Goal: Task Accomplishment & Management: Manage account settings

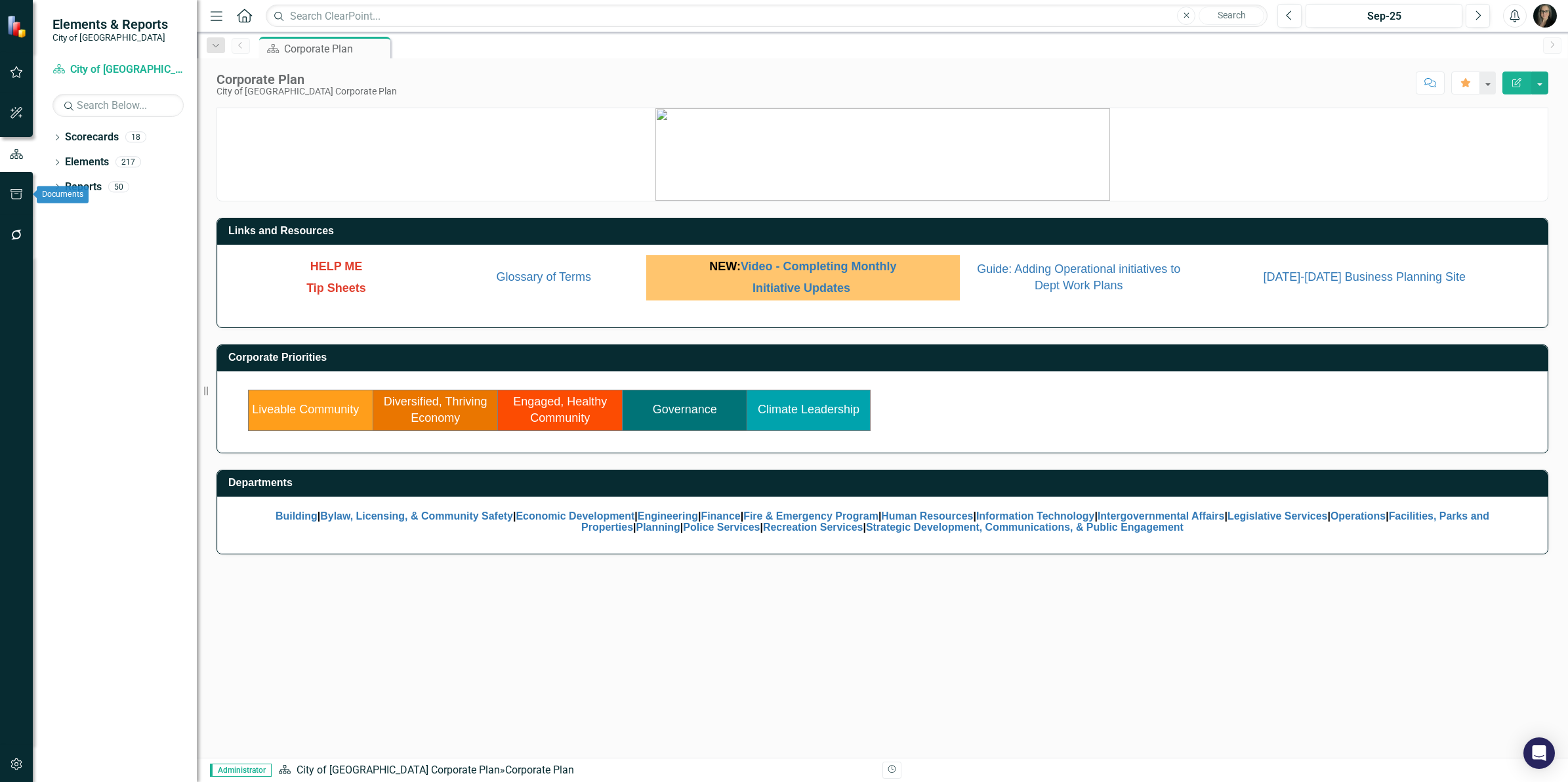
click at [13, 241] on button "button" at bounding box center [16, 235] width 30 height 28
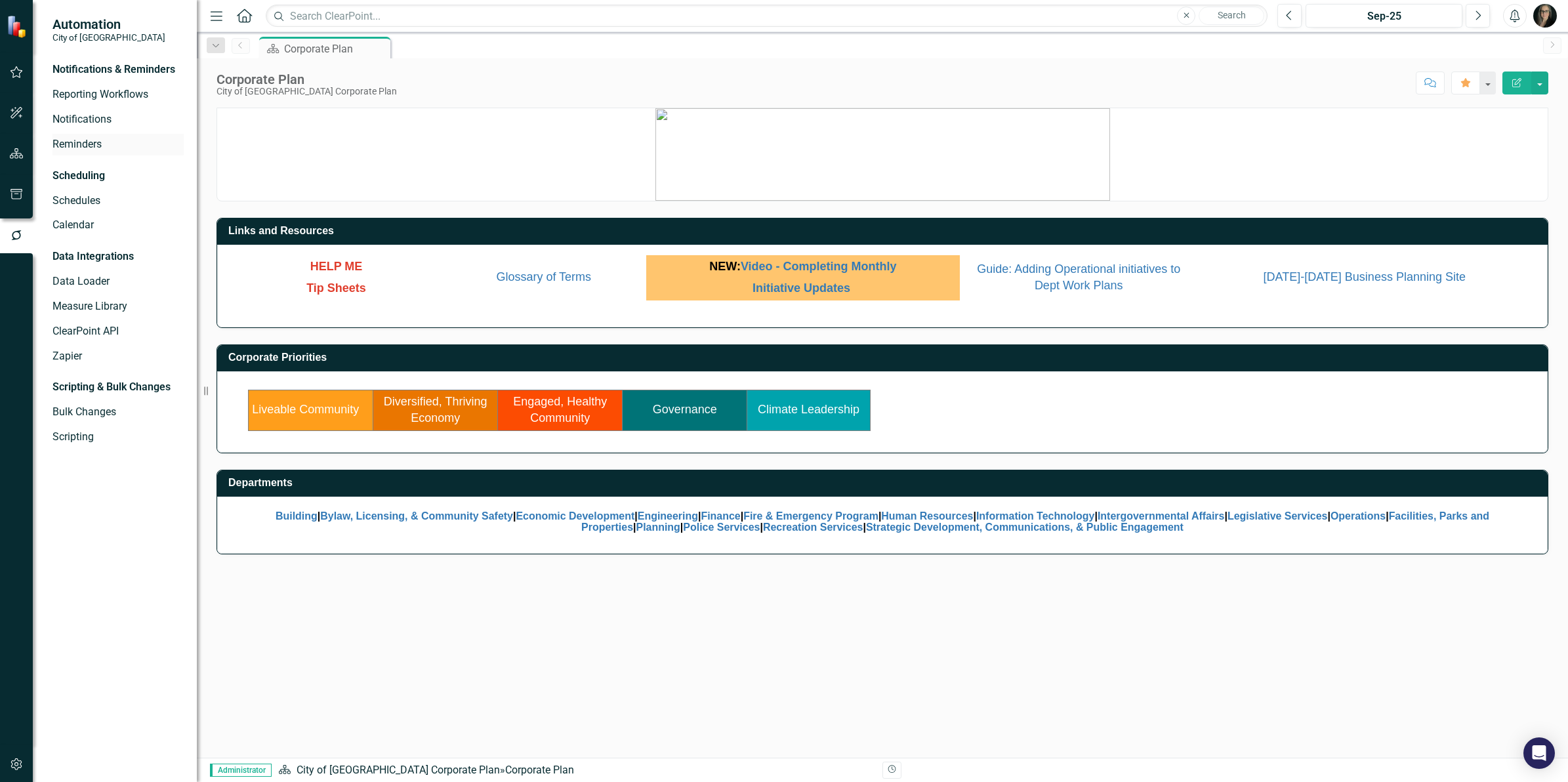
click at [73, 143] on link "Reminders" at bounding box center [117, 145] width 131 height 15
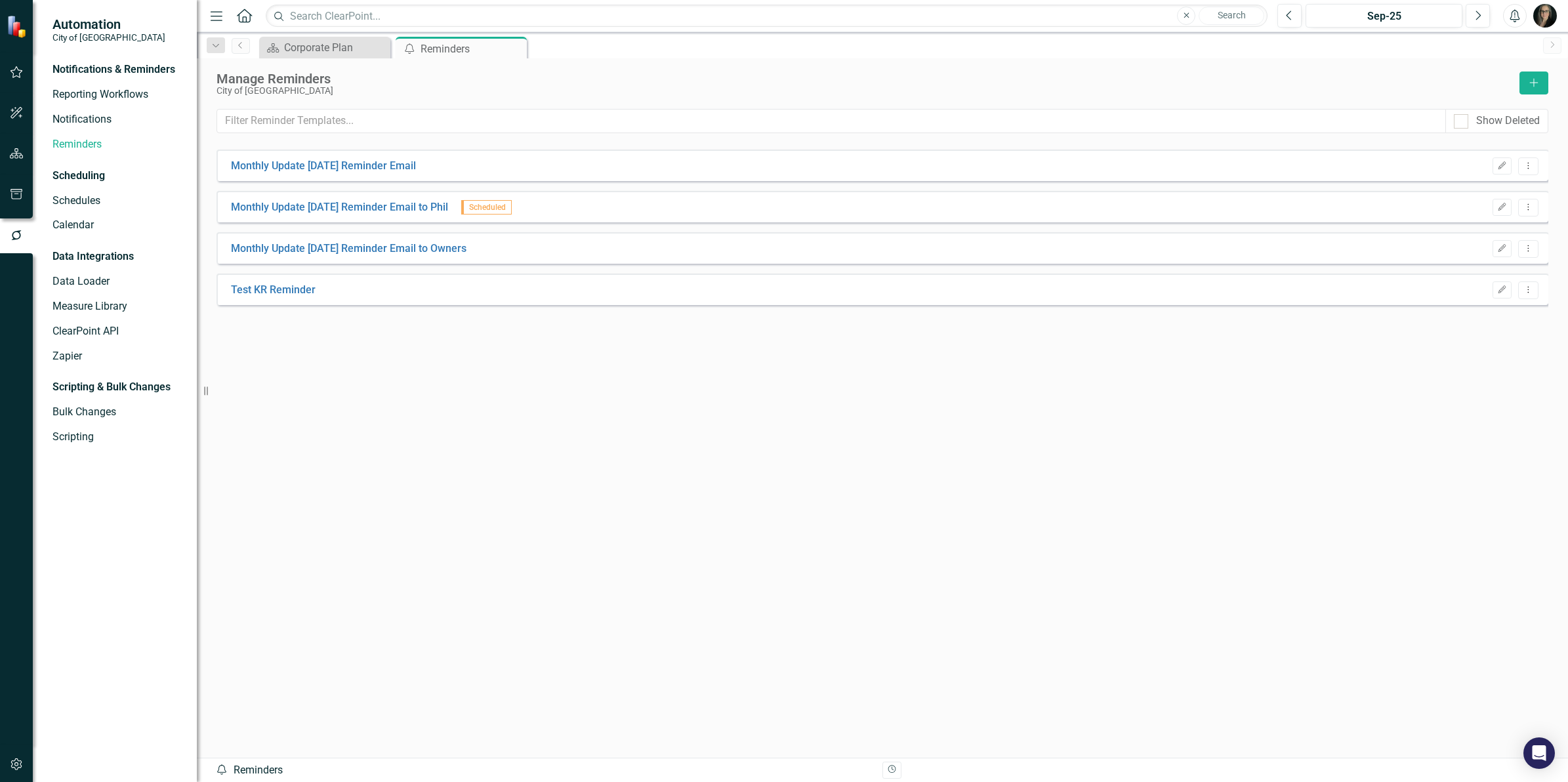
click at [1490, 290] on div "Edit Dropdown Menu" at bounding box center [1512, 290] width 52 height 18
click at [1502, 290] on icon "button" at bounding box center [1502, 289] width 8 height 8
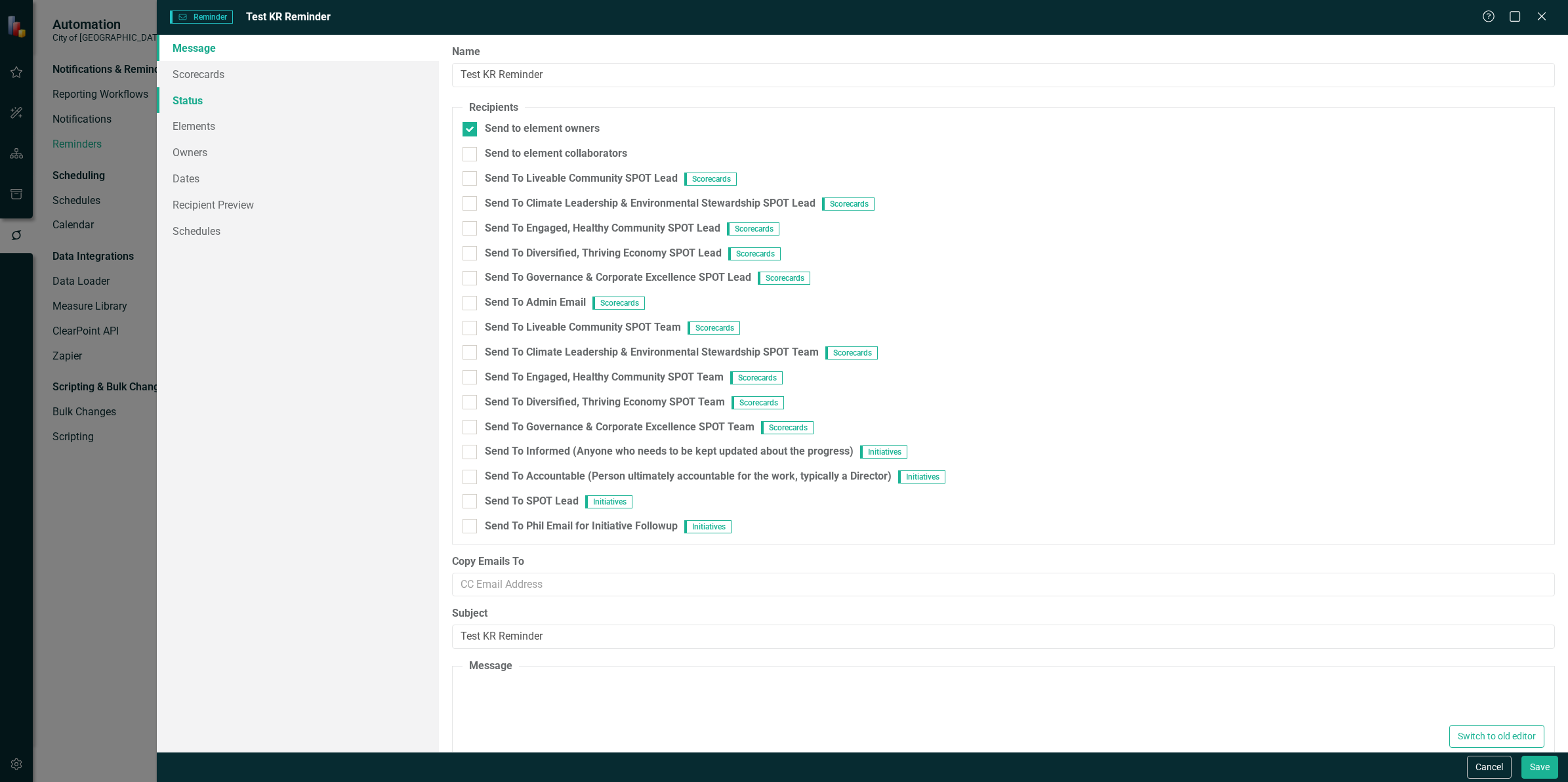
type textarea "<p>Dear {FirstName}, Please log into ClearPoint and update the following items …"
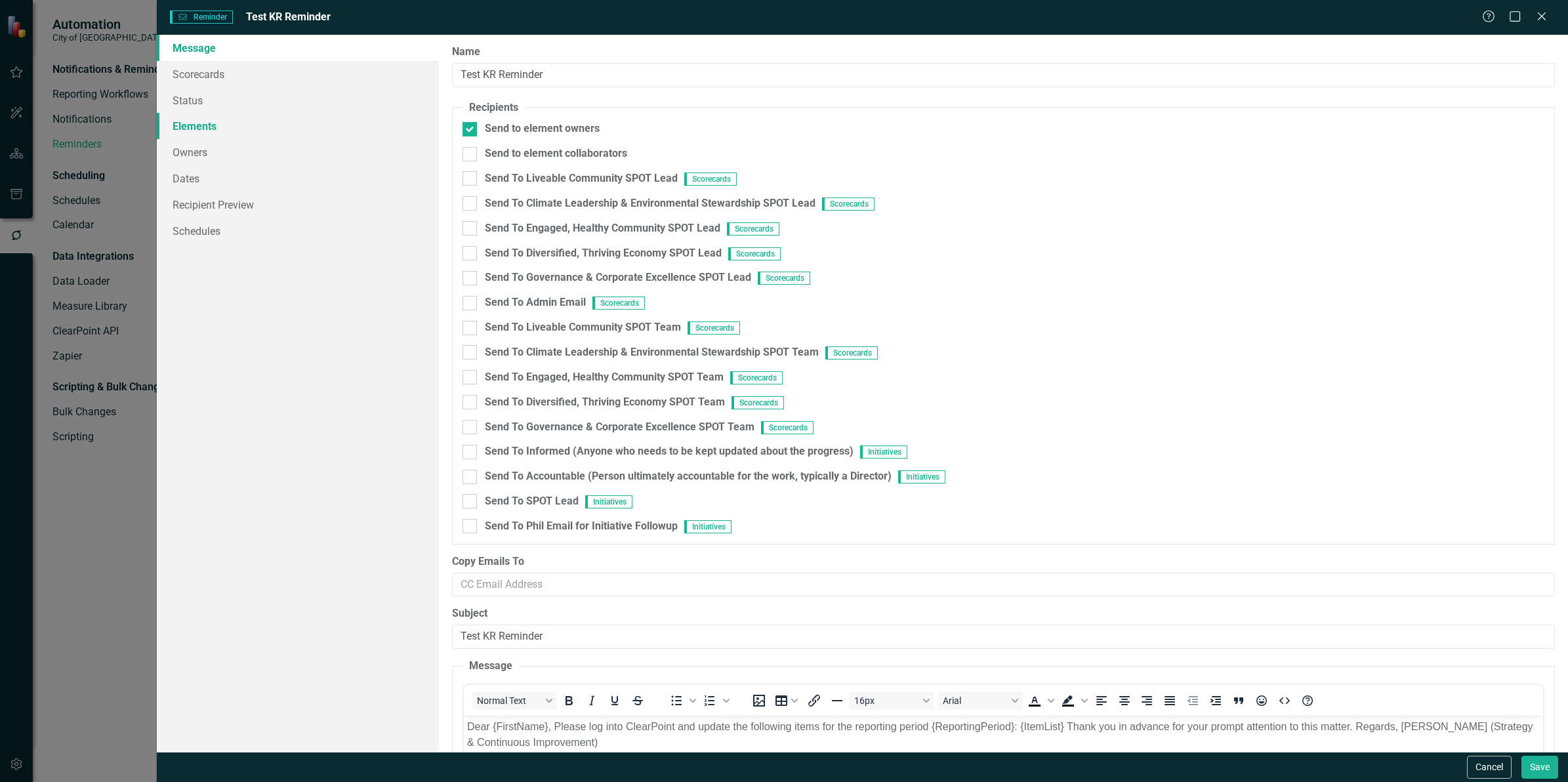
click at [200, 131] on link "Elements" at bounding box center [298, 125] width 282 height 26
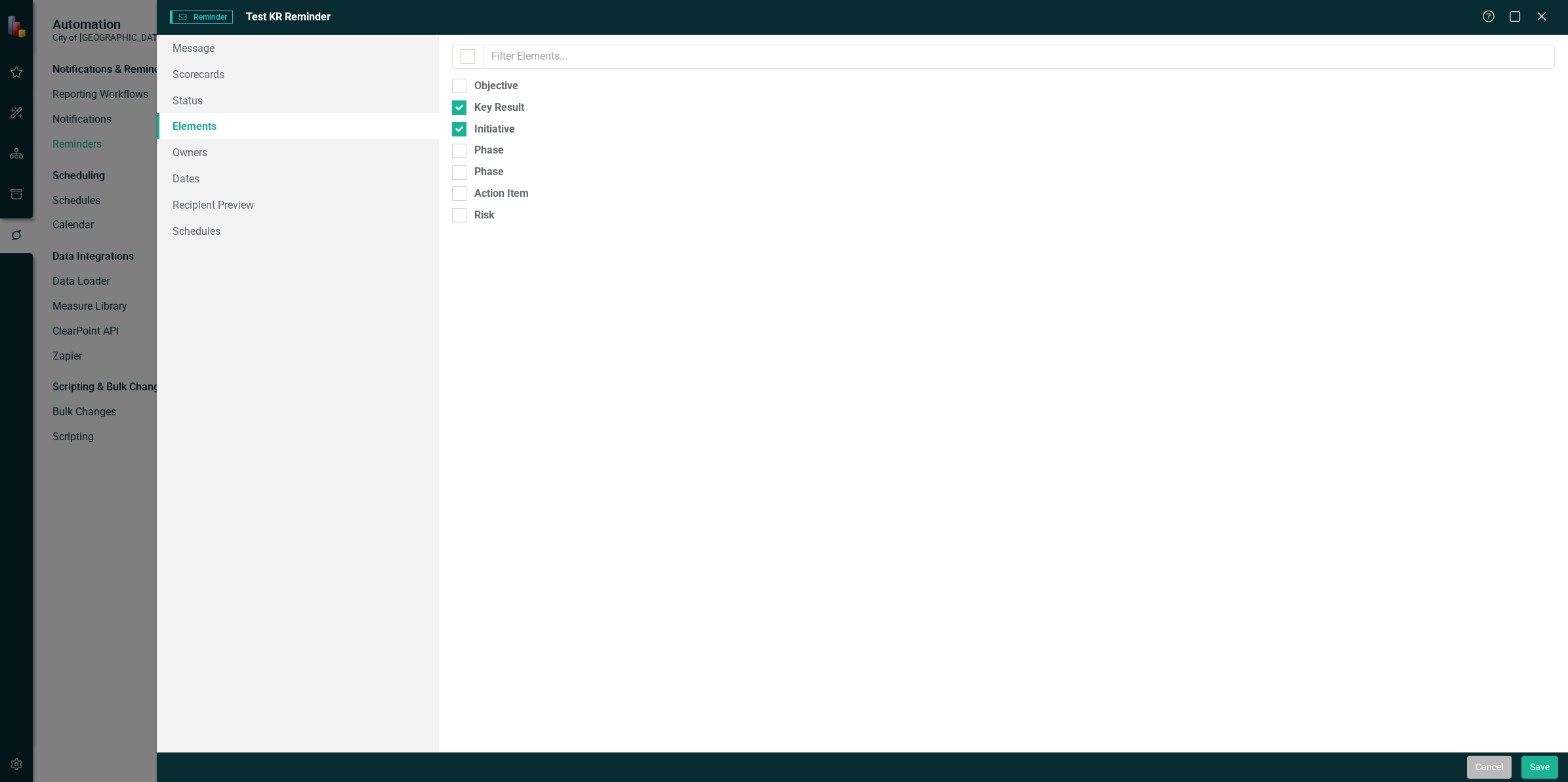
click at [1491, 769] on button "Cancel" at bounding box center [1489, 768] width 45 height 23
